Goal: Task Accomplishment & Management: Use online tool/utility

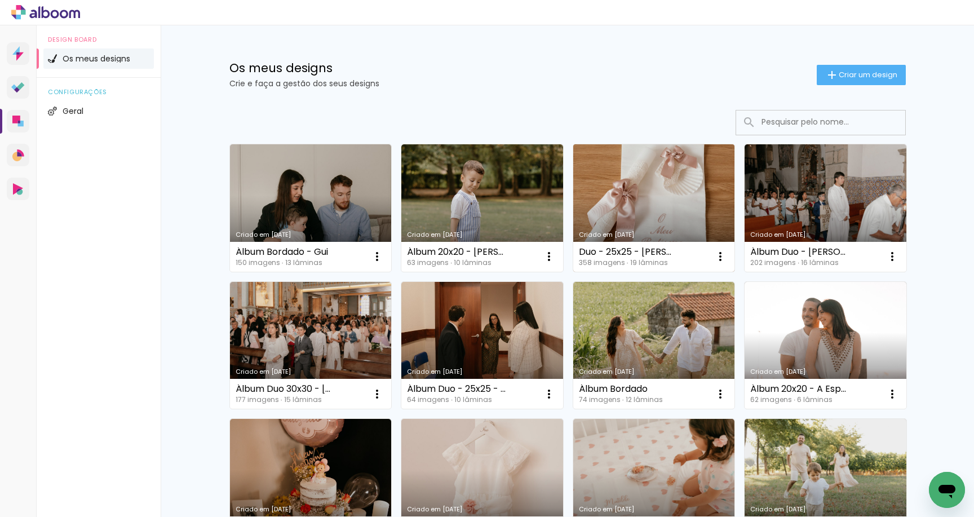
click at [657, 205] on link "Criado em 08/08/25" at bounding box center [654, 207] width 162 height 127
